Goal: Check status: Check status

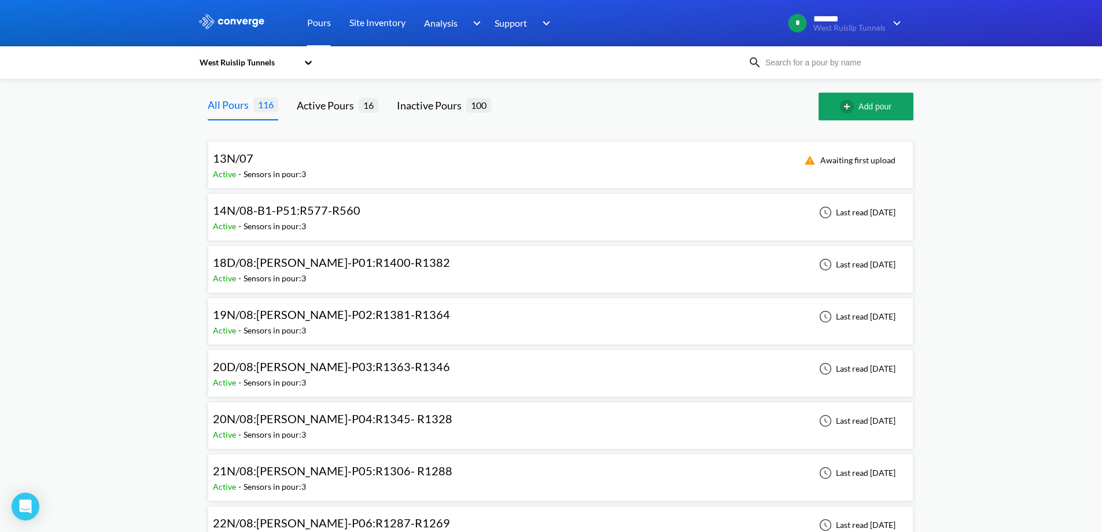
click at [366, 169] on div "13N/07 Active - Sensors in pour: 3 Awaiting first upload" at bounding box center [560, 164] width 695 height 37
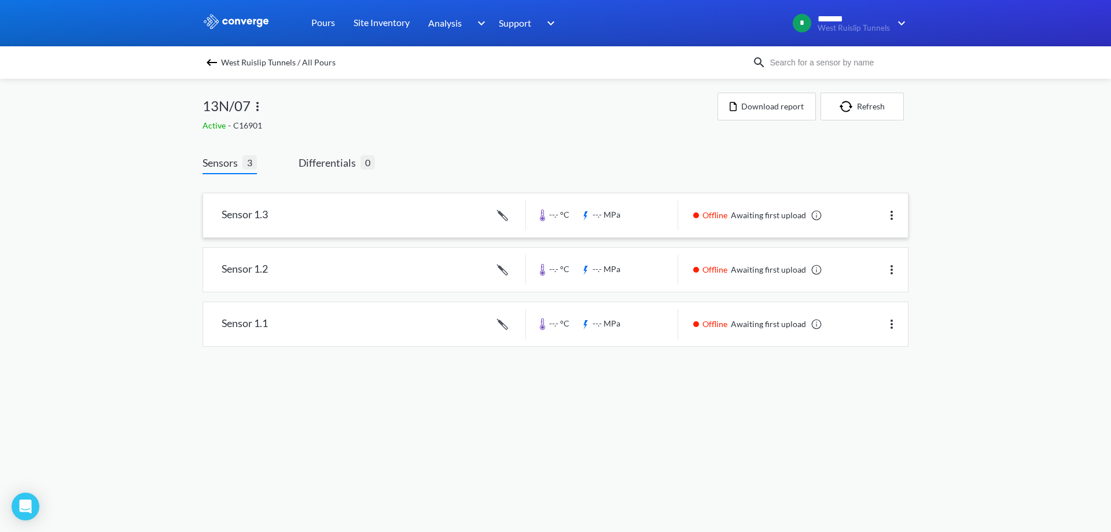
click at [395, 212] on link at bounding box center [555, 215] width 705 height 44
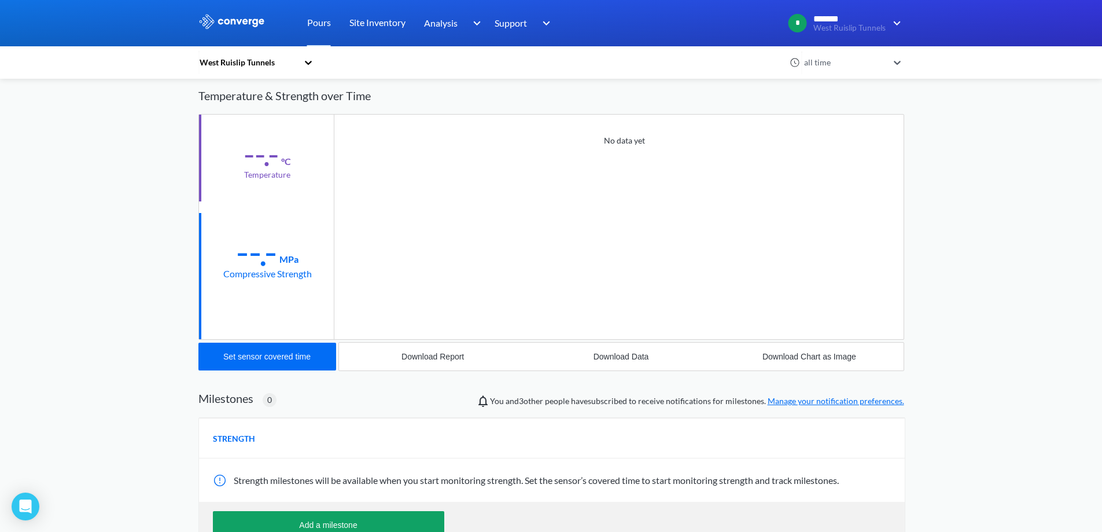
scroll to position [187, 0]
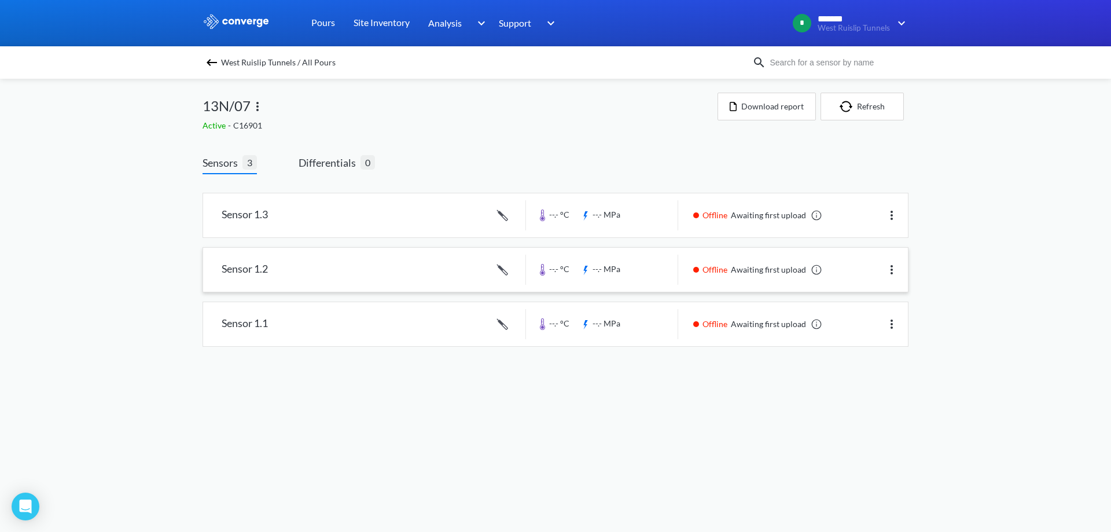
click at [280, 264] on link at bounding box center [555, 270] width 705 height 44
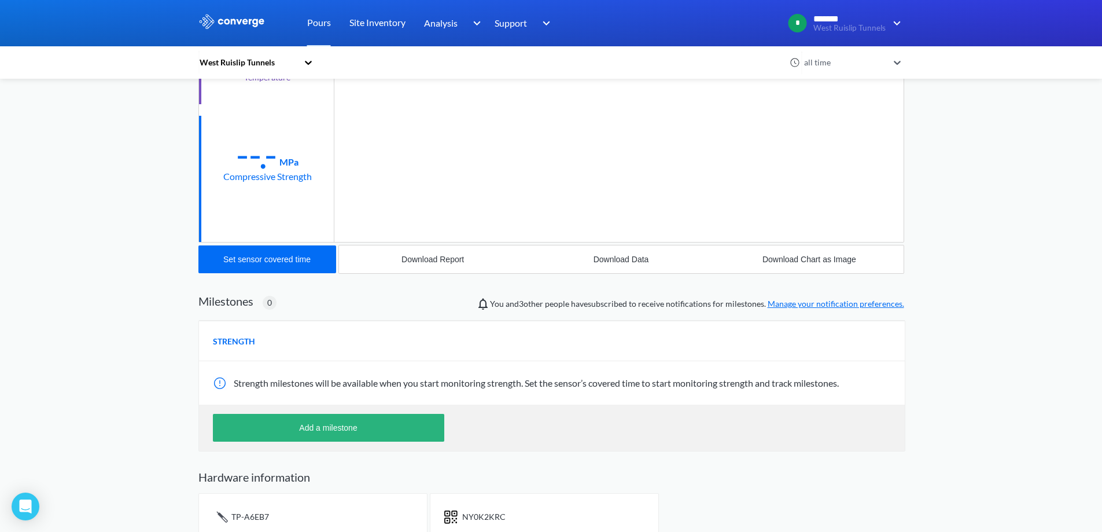
scroll to position [187, 0]
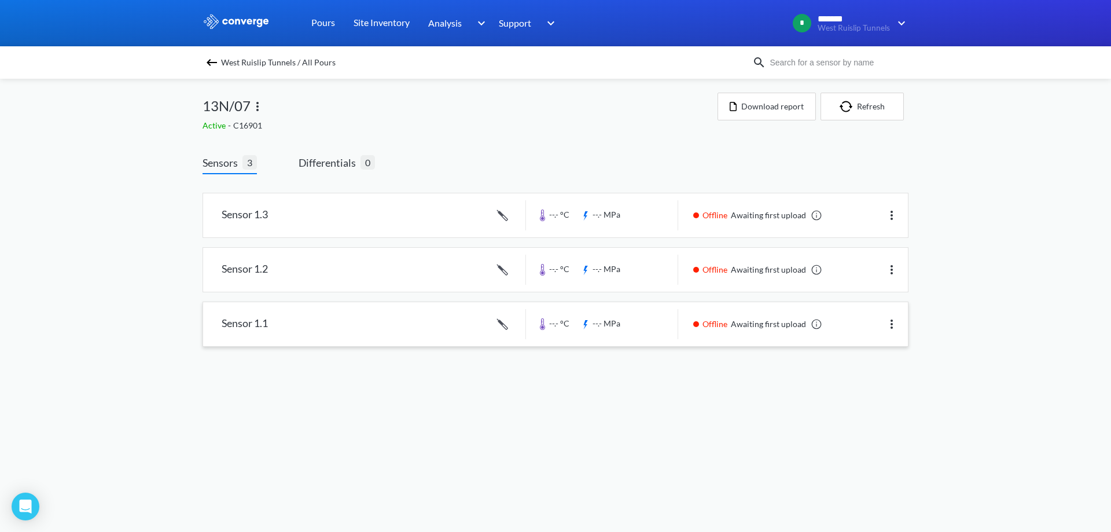
click at [334, 322] on link at bounding box center [555, 324] width 705 height 44
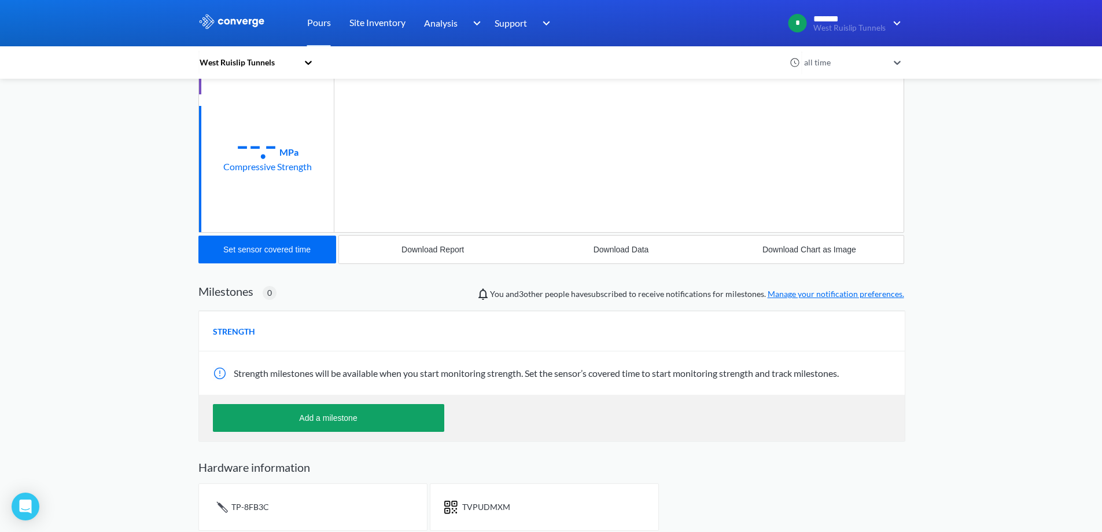
scroll to position [187, 0]
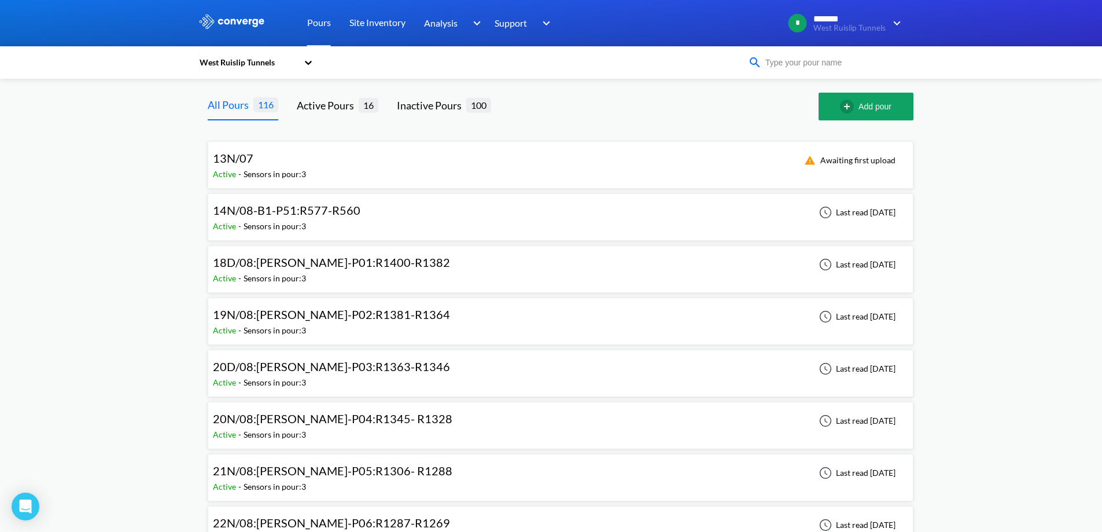
click at [819, 62] on input at bounding box center [832, 62] width 140 height 13
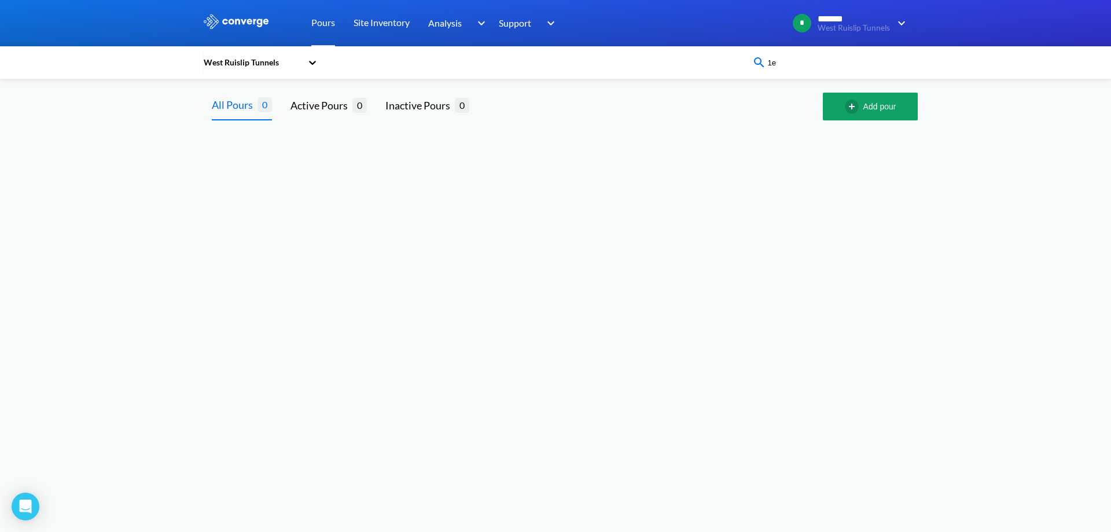
type input "1"
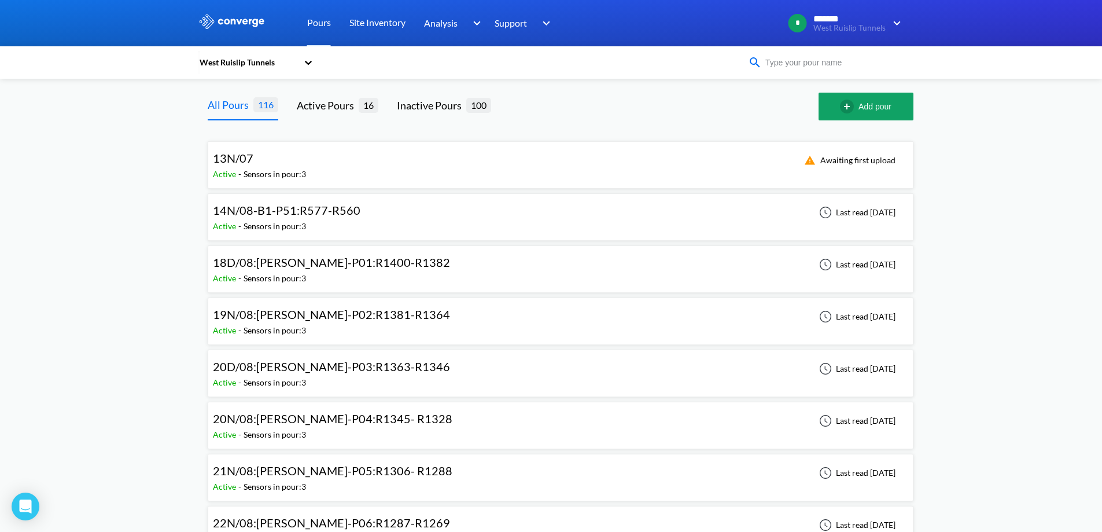
scroll to position [405, 0]
